Goal: Task Accomplishment & Management: Manage account settings

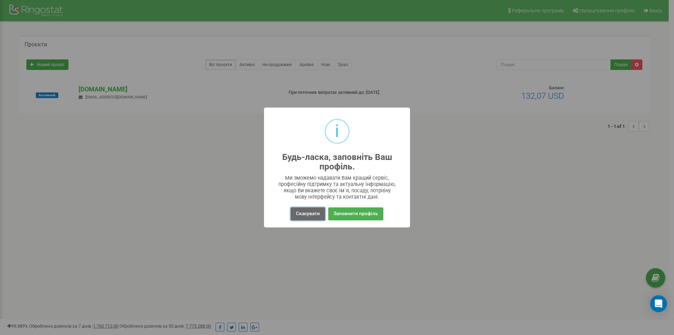
click at [310, 216] on button "Скасувати" at bounding box center [308, 213] width 34 height 13
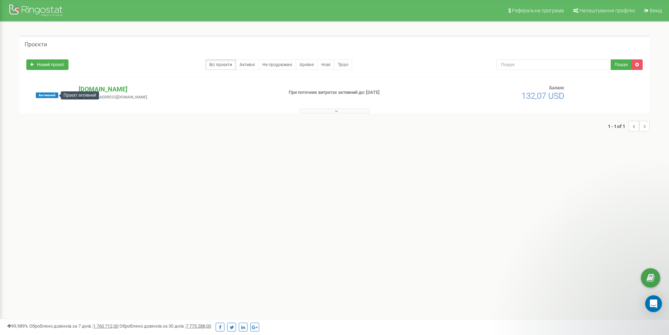
click at [55, 98] on div "Активний" at bounding box center [47, 95] width 52 height 21
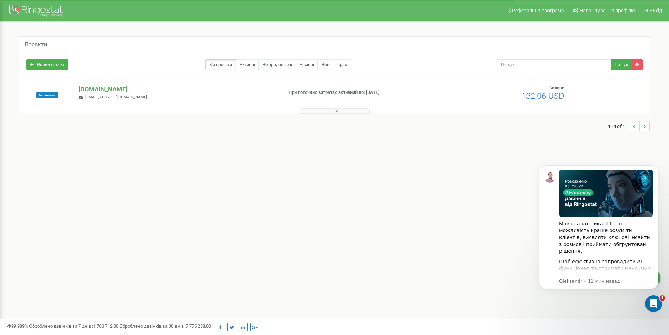
click at [401, 217] on div "Реферальна програма Налаштування профілю Вихід Проєкти Новий проєкт Всі проєкти…" at bounding box center [334, 210] width 669 height 421
click at [371, 92] on p "При поточних витратах активний до: [DATE]" at bounding box center [362, 92] width 146 height 7
click at [530, 98] on span "132,06 USD" at bounding box center [543, 96] width 43 height 10
click at [595, 15] on link "Налаштування профілю" at bounding box center [604, 10] width 70 height 21
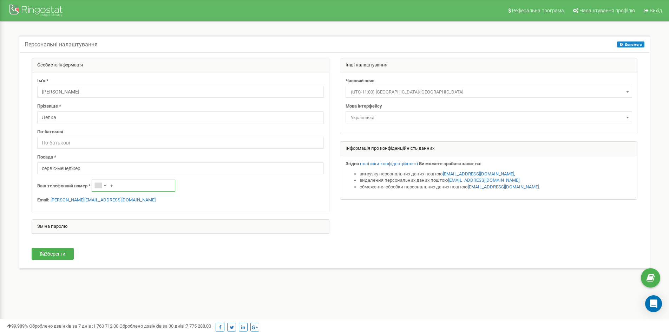
click at [130, 187] on input "+" at bounding box center [134, 185] width 84 height 12
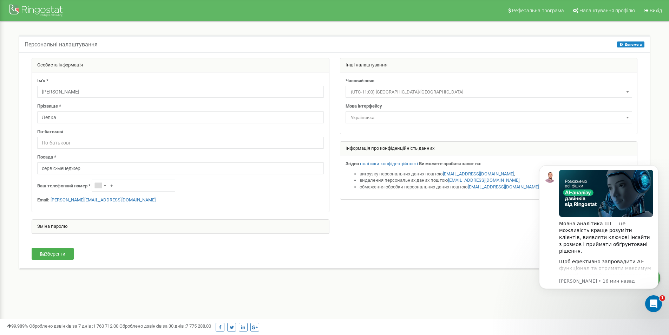
click at [263, 196] on div "Ім'я * Ліза Прізвище * Лепка По-батькові Посада * сервіс-менеджер Ваш телефонни…" at bounding box center [180, 142] width 297 height 140
